Goal: Task Accomplishment & Management: Manage account settings

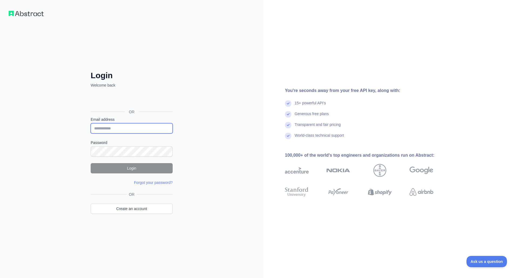
click at [165, 126] on div at bounding box center [132, 128] width 82 height 10
click at [91, 133] on div at bounding box center [91, 133] width 0 height 0
click at [169, 128] on input "Email address" at bounding box center [132, 128] width 82 height 10
click at [91, 133] on div at bounding box center [91, 133] width 0 height 0
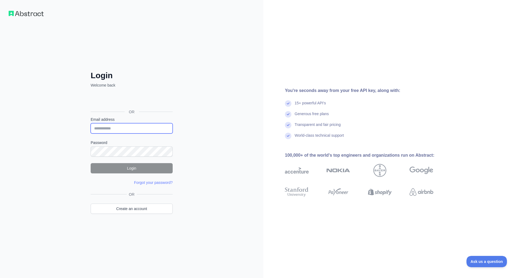
click at [98, 126] on input "Email address" at bounding box center [132, 128] width 82 height 10
click at [91, 157] on div at bounding box center [91, 157] width 0 height 0
type input "**********"
click at [134, 169] on button "Login" at bounding box center [132, 168] width 82 height 10
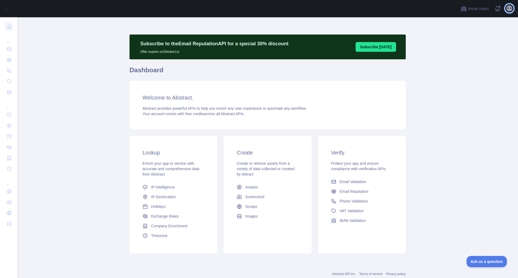
click at [510, 8] on icon "button" at bounding box center [509, 8] width 6 height 6
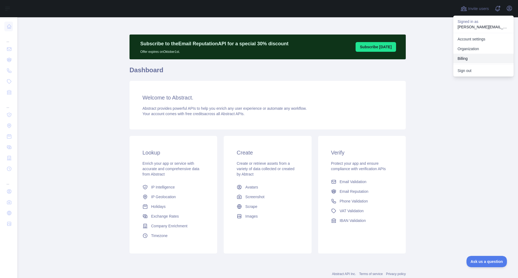
click at [470, 60] on button "Billing" at bounding box center [483, 59] width 60 height 10
